Goal: Communication & Community: Answer question/provide support

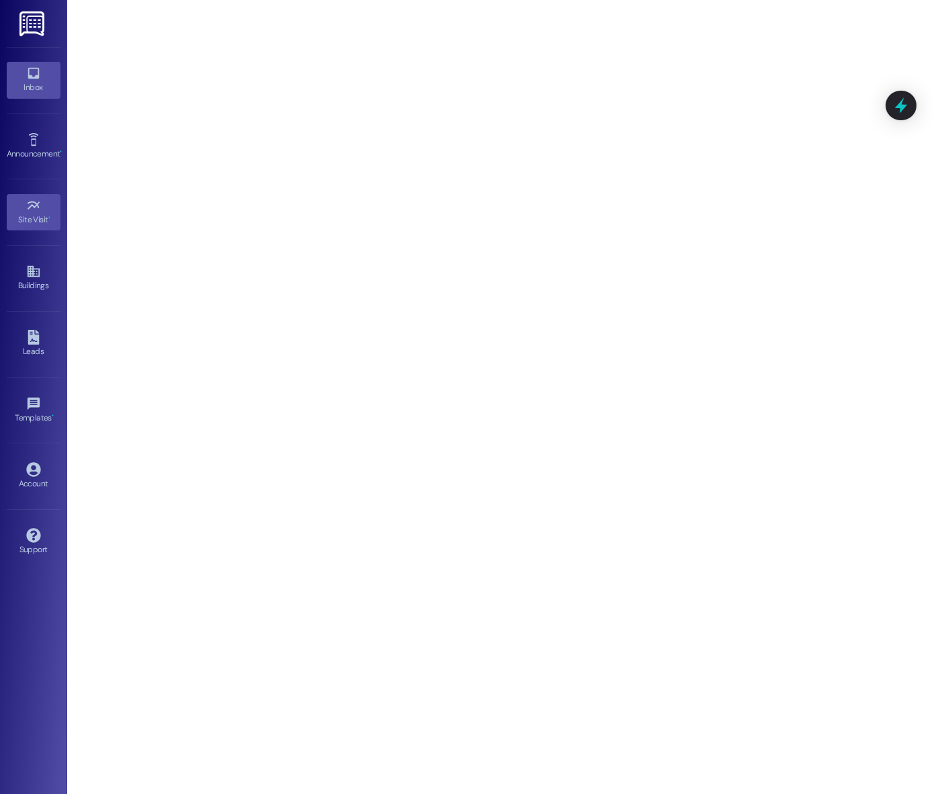
click at [37, 78] on icon at bounding box center [33, 73] width 11 height 11
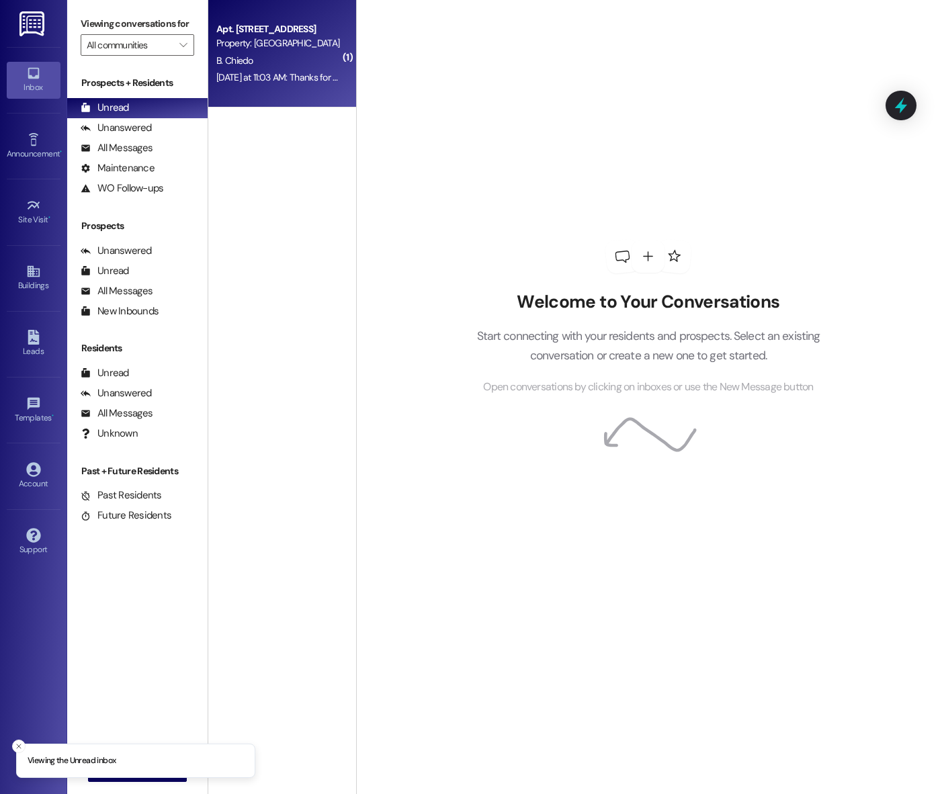
click at [273, 75] on div "[DATE] at 11:03 AM: Thanks for the update [PERSON_NAME]! Will someone let her k…" at bounding box center [499, 77] width 567 height 12
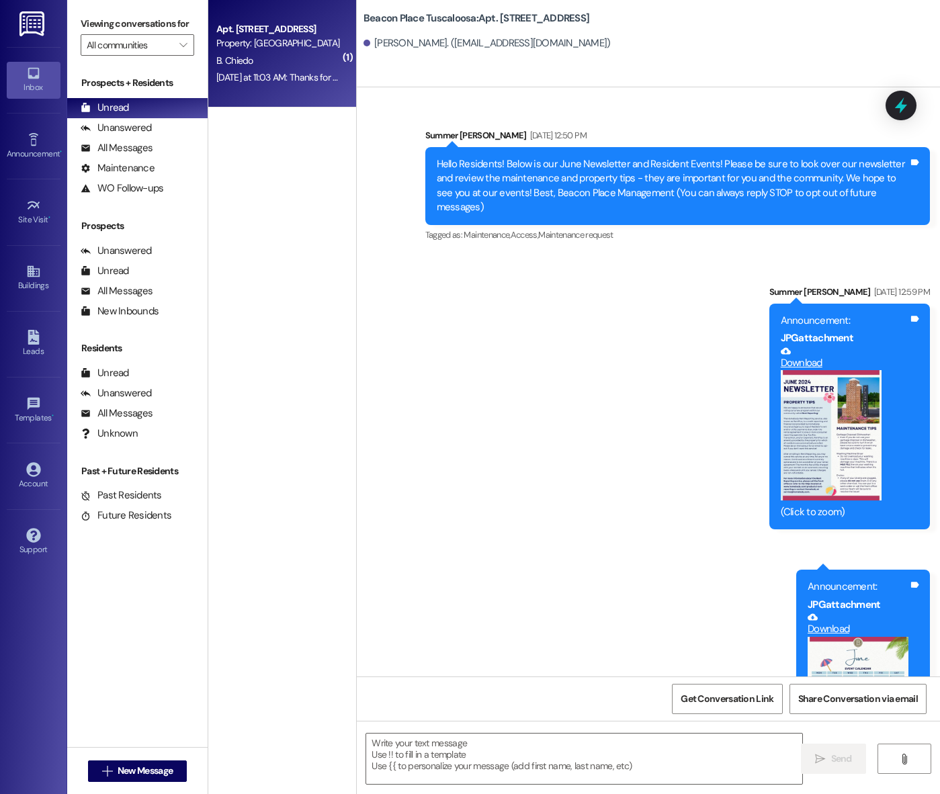
scroll to position [13243, 0]
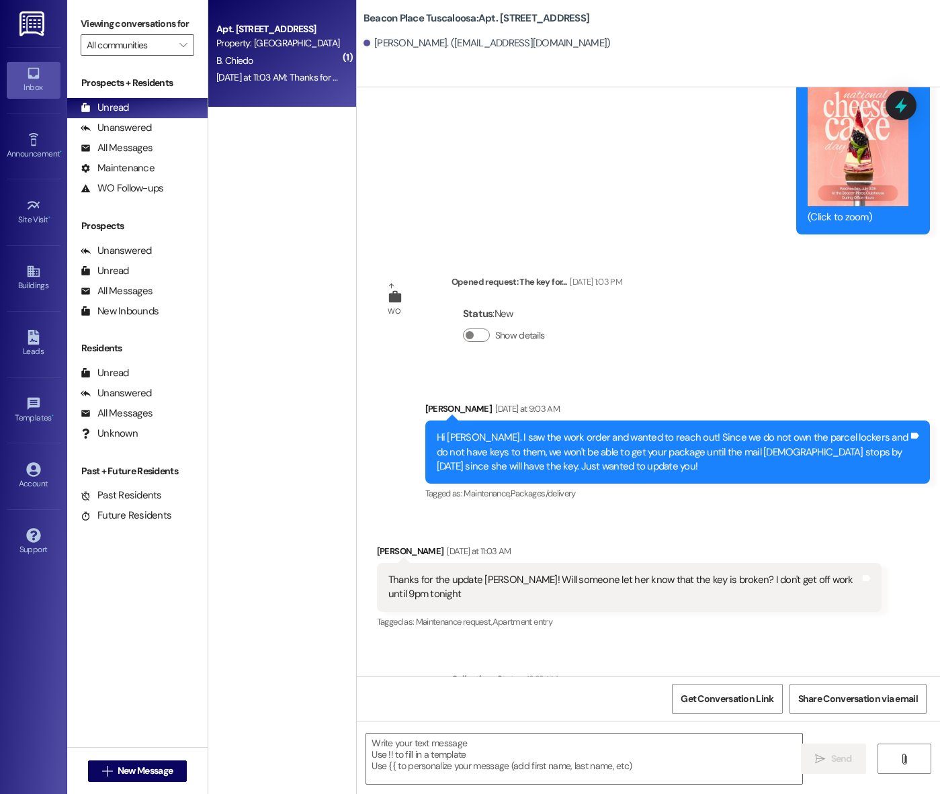
click at [495, 764] on textarea at bounding box center [584, 759] width 436 height 50
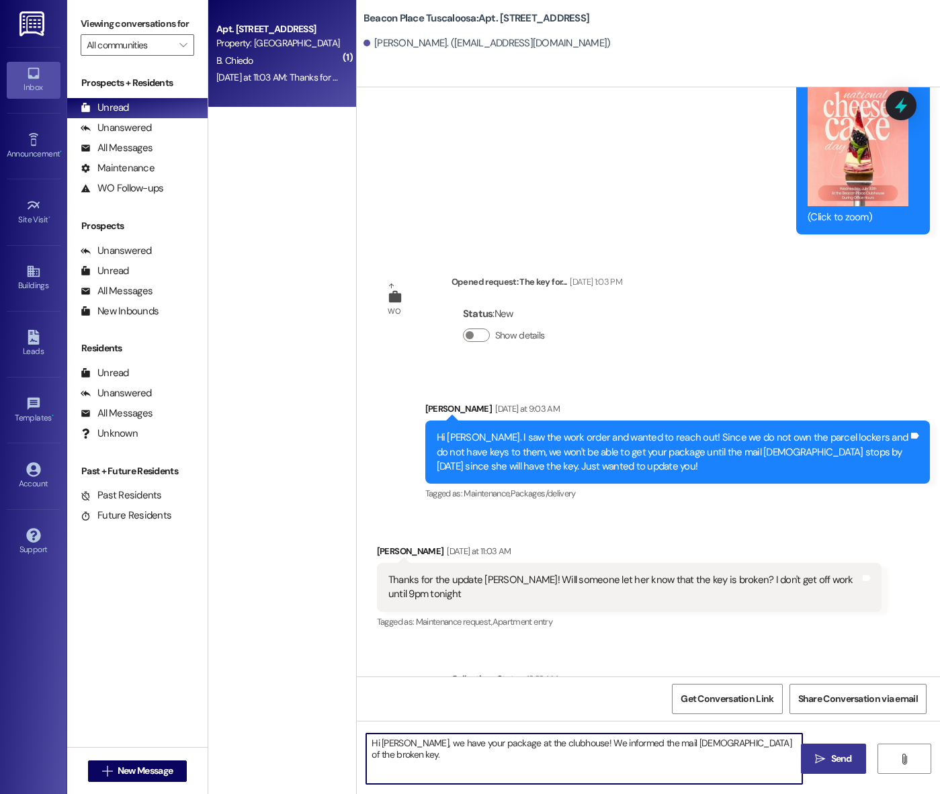
type textarea "Hi [PERSON_NAME], we have your package at the clubhouse! We informed the mail […"
click at [838, 755] on span "Send" at bounding box center [841, 759] width 21 height 14
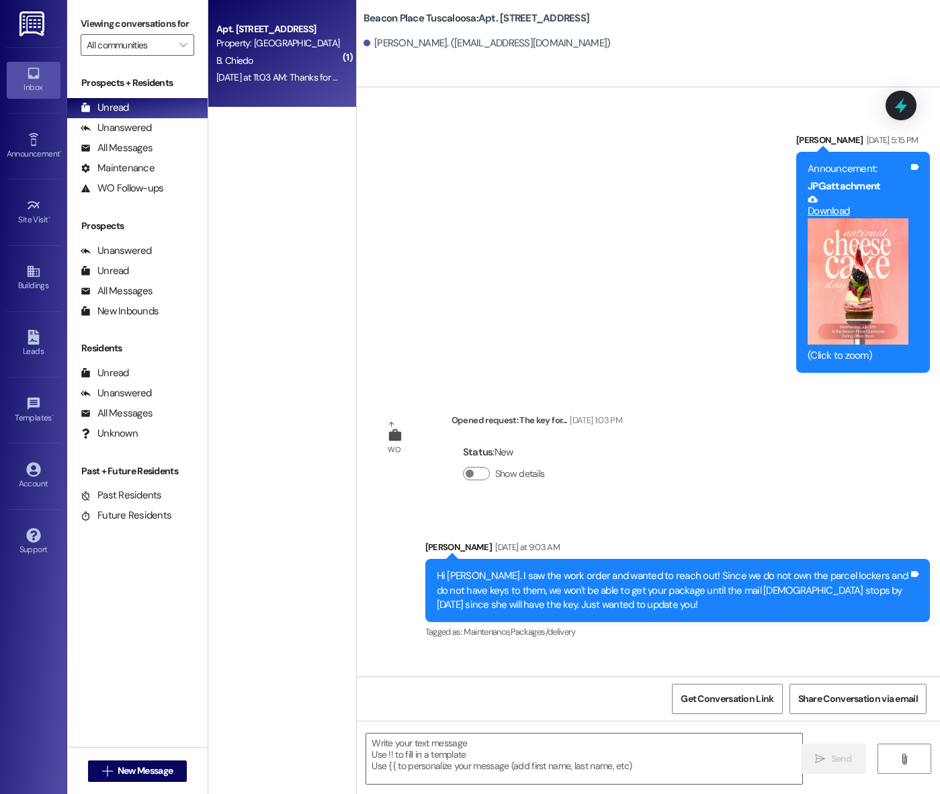
scroll to position [13104, 0]
